Goal: Find specific page/section: Find specific page/section

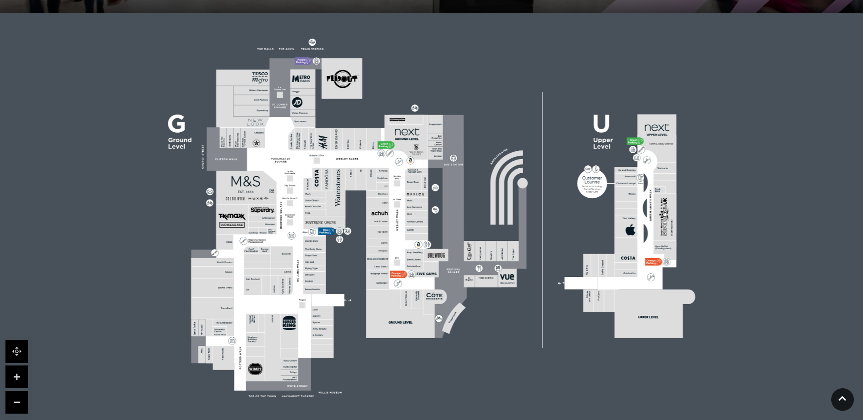
scroll to position [273, 0]
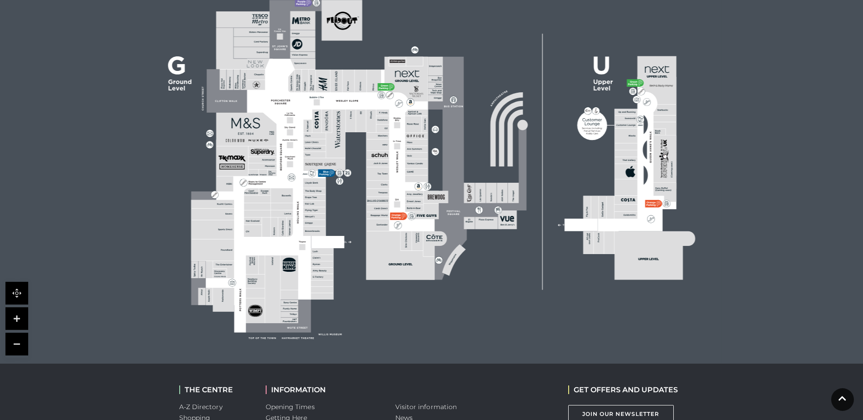
click at [16, 319] on link at bounding box center [16, 319] width 23 height 23
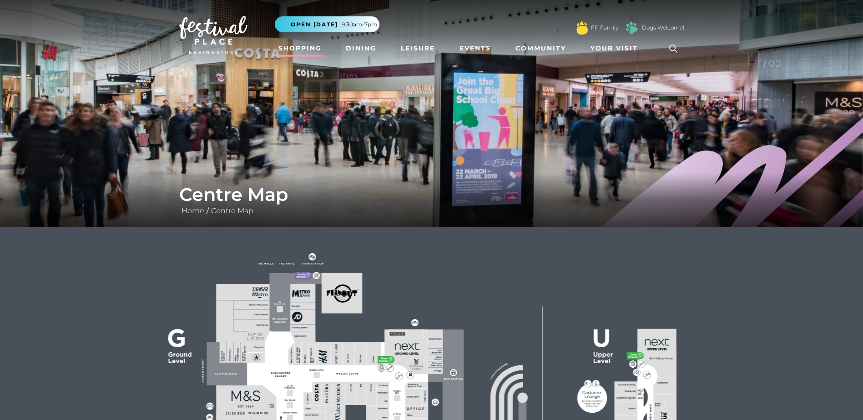
click at [294, 44] on link "Shopping" at bounding box center [300, 48] width 51 height 17
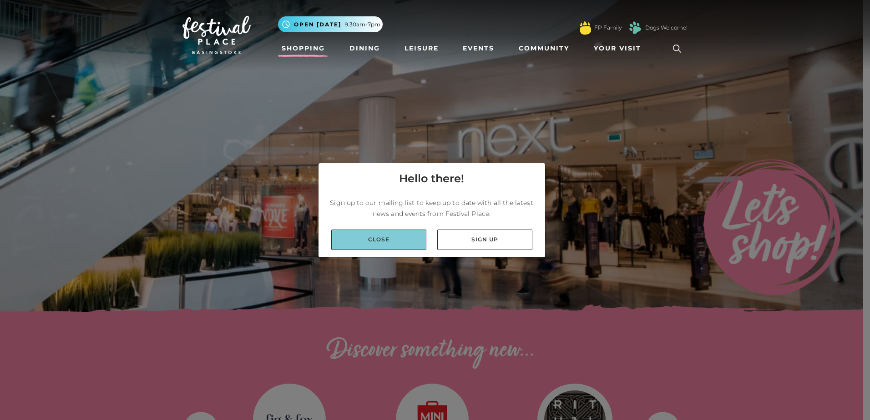
click at [396, 240] on link "Close" at bounding box center [378, 240] width 95 height 20
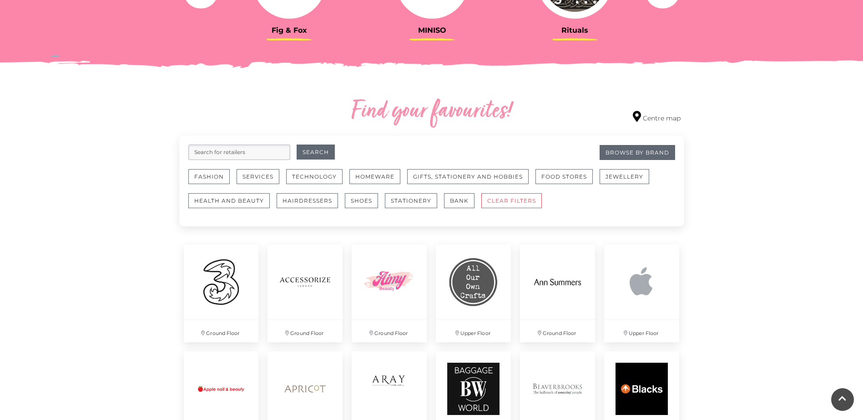
scroll to position [455, 0]
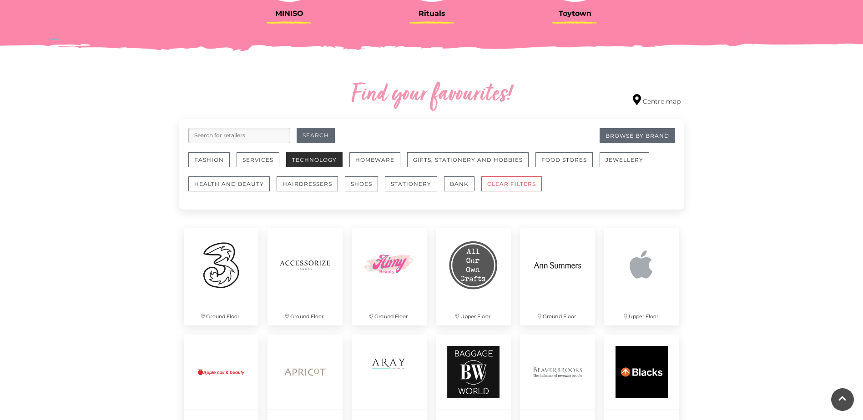
click at [319, 162] on button "Technology" at bounding box center [314, 159] width 56 height 15
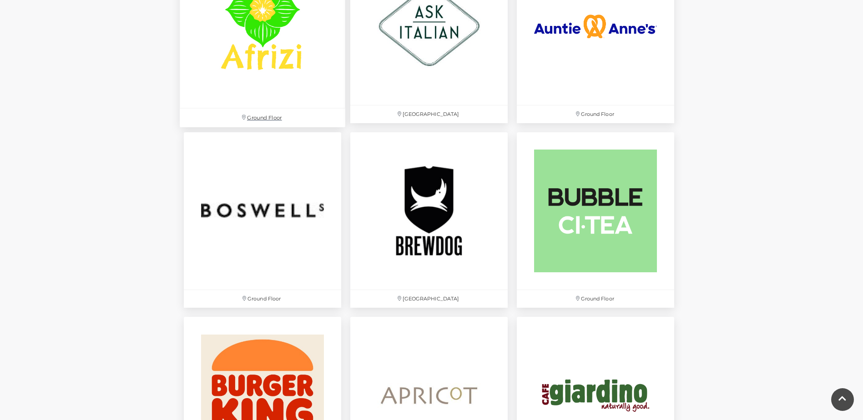
scroll to position [637, 0]
